Goal: Task Accomplishment & Management: Manage account settings

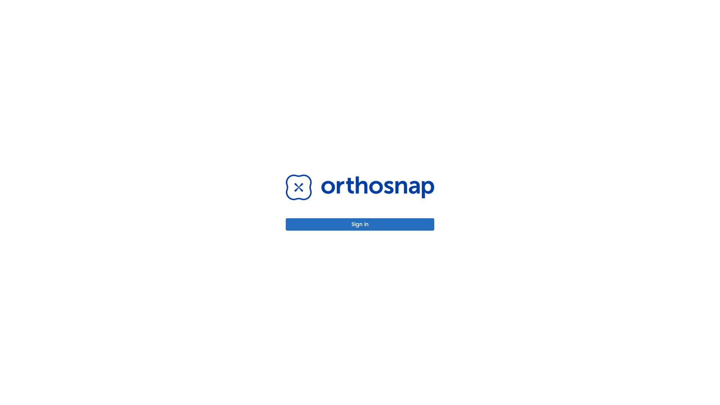
click at [360, 224] on button "Sign in" at bounding box center [360, 224] width 148 height 12
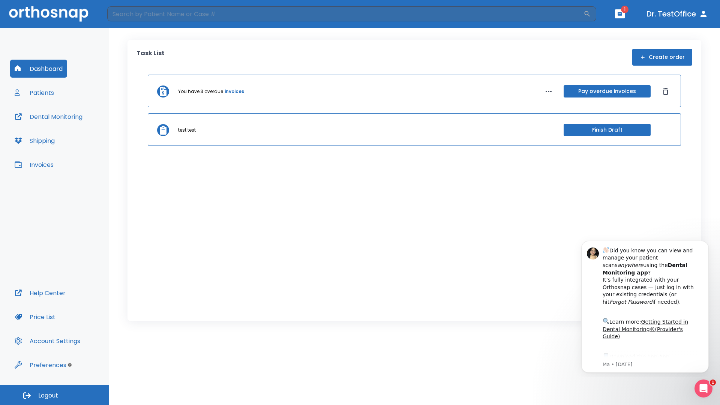
click at [54, 395] on span "Logout" at bounding box center [48, 395] width 20 height 8
